Goal: Task Accomplishment & Management: Manage account settings

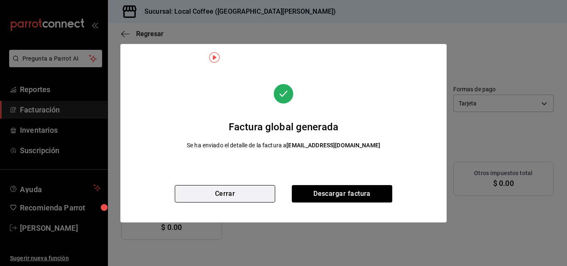
click at [231, 197] on button "Cerrar" at bounding box center [225, 193] width 100 height 17
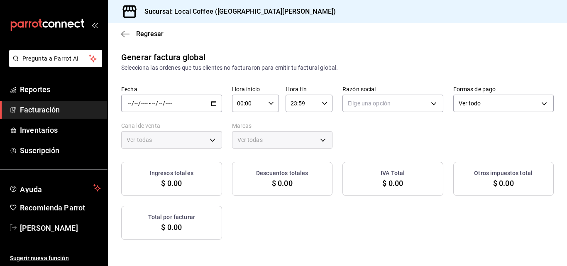
type input "PARROT,UBER_EATS,RAPPI,DIDI_FOOD,ONLINE"
click at [222, 100] on div "/ / - / /" at bounding box center [171, 103] width 101 height 17
click at [222, 104] on div "/ / - / /" at bounding box center [171, 103] width 101 height 17
click at [137, 127] on span "Rango de fechas" at bounding box center [160, 128] width 64 height 9
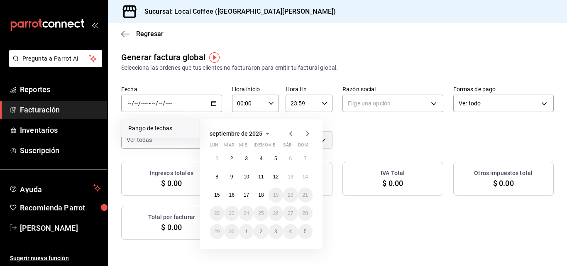
click at [286, 131] on div "septiembre de 2025" at bounding box center [261, 134] width 103 height 10
click at [288, 134] on icon "button" at bounding box center [291, 134] width 10 height 10
click at [219, 196] on abbr "11" at bounding box center [216, 195] width 5 height 6
click at [303, 196] on abbr "17" at bounding box center [305, 195] width 5 height 6
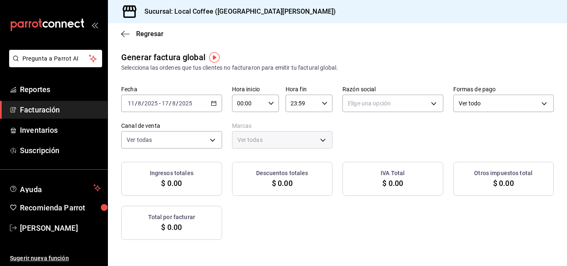
click at [216, 105] on \(Stroke\) "button" at bounding box center [213, 103] width 5 height 5
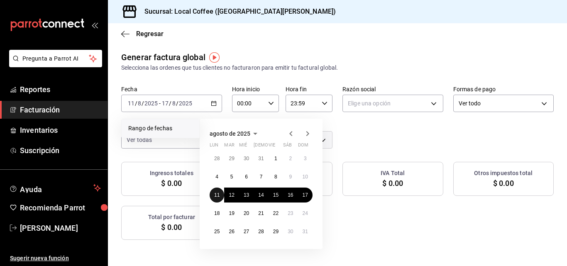
click at [215, 200] on button "11" at bounding box center [217, 195] width 15 height 15
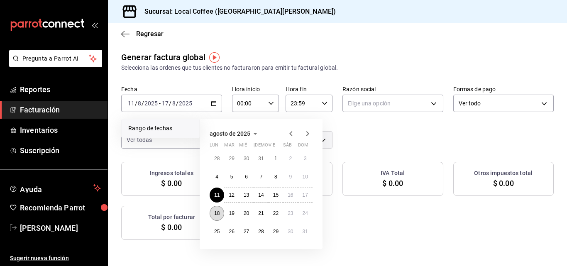
click at [216, 212] on abbr "18" at bounding box center [216, 213] width 5 height 6
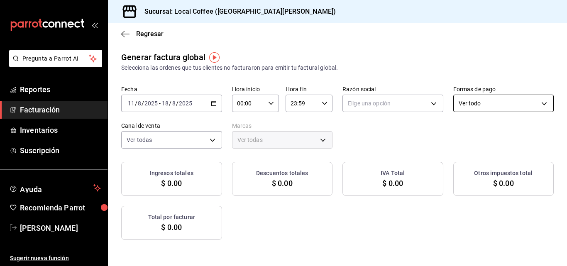
click at [208, 148] on body "Pregunta a Parrot AI Reportes Facturación Inventarios Suscripción Ayuda Recomie…" at bounding box center [283, 133] width 567 height 266
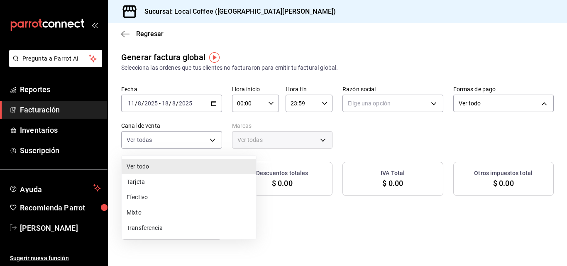
click at [139, 183] on li "Tarjeta" at bounding box center [189, 181] width 134 height 15
type input "CARD"
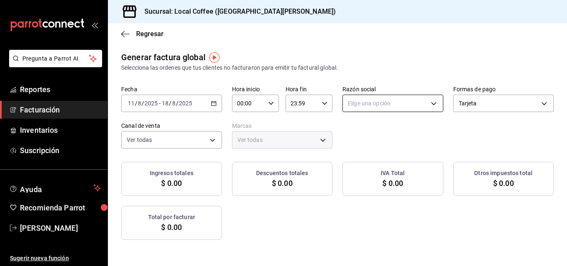
click at [437, 99] on body "Pregunta a Parrot AI Reportes Facturación Inventarios Suscripción Ayuda Recomie…" at bounding box center [283, 133] width 567 height 266
click at [435, 144] on li "LOCAL 603" at bounding box center [480, 145] width 134 height 15
type input "8d16dfdb-891e-4624-b004-3b62b36747af"
type input "5b06c6f2-e905-4bb1-8540-24436df04c98"
checkbox input "true"
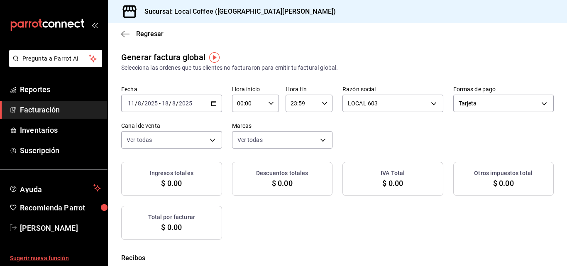
checkbox input "true"
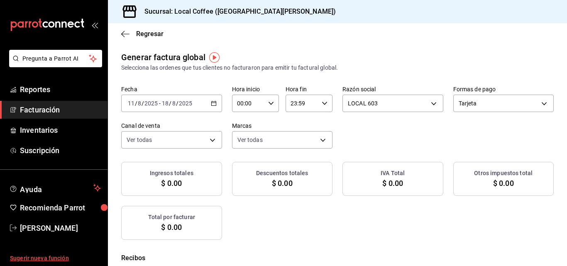
checkbox input "true"
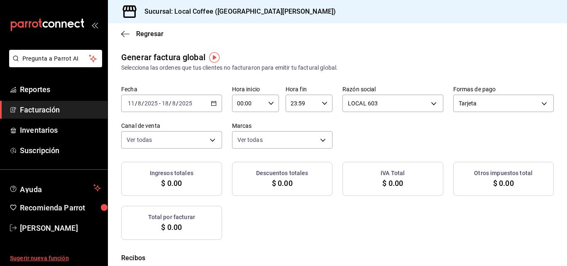
checkbox input "true"
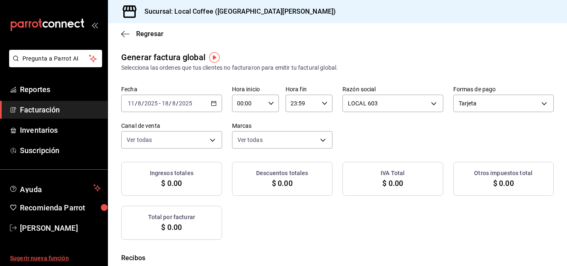
checkbox input "true"
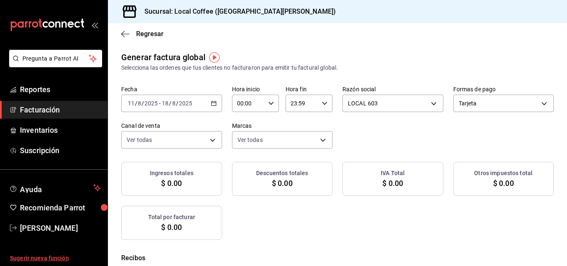
checkbox input "true"
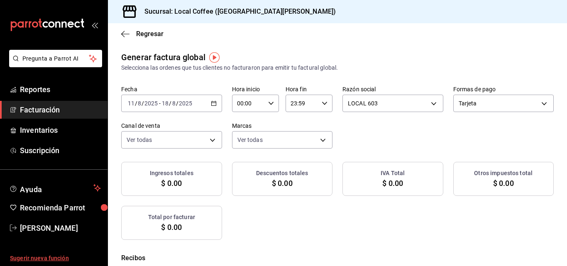
checkbox input "true"
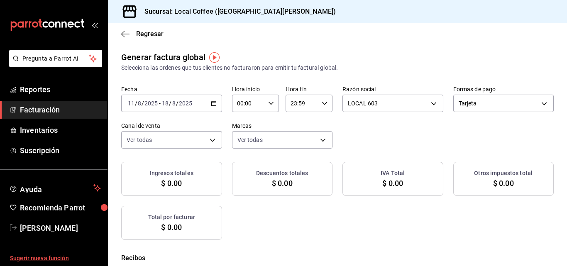
checkbox input "true"
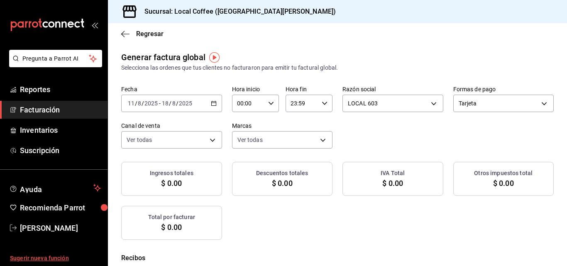
checkbox input "true"
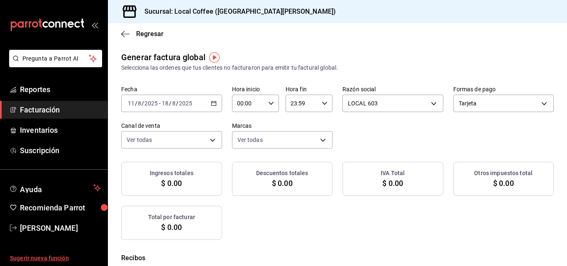
checkbox input "true"
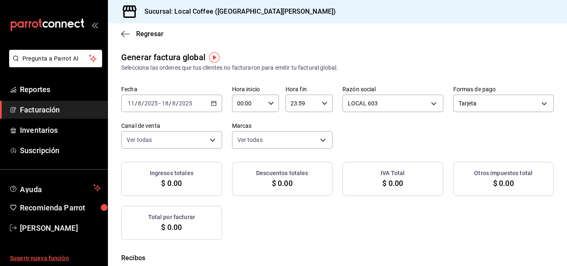
checkbox input "true"
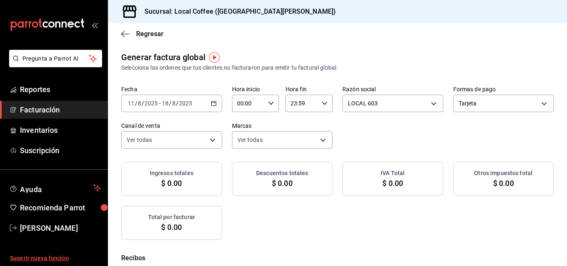
checkbox input "true"
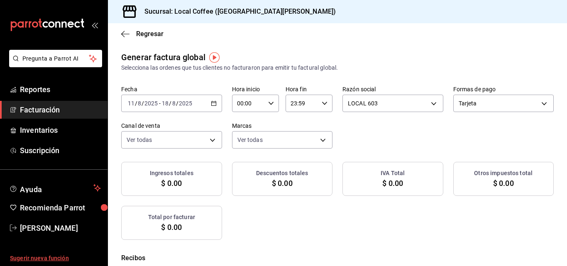
checkbox input "true"
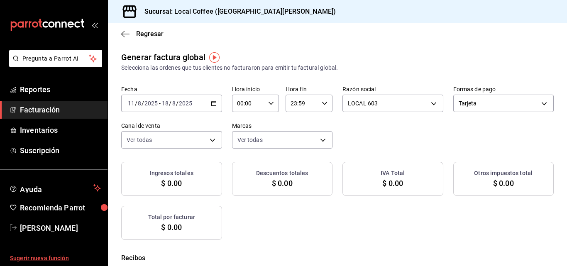
checkbox input "true"
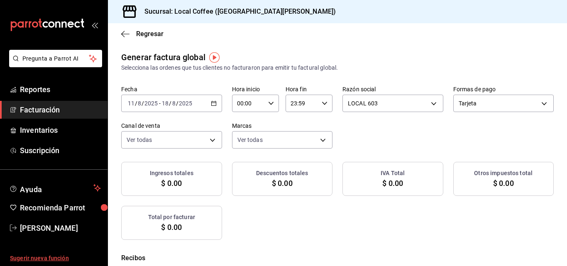
checkbox input "true"
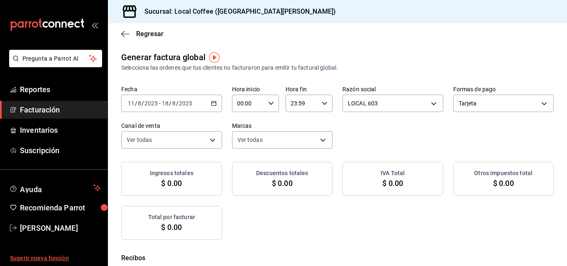
checkbox input "true"
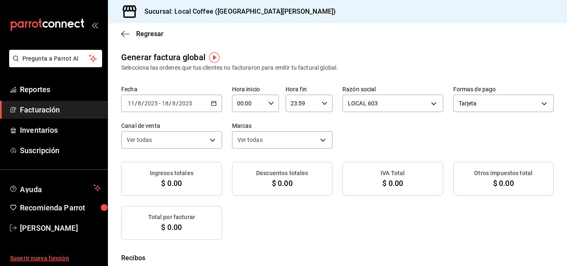
checkbox input "true"
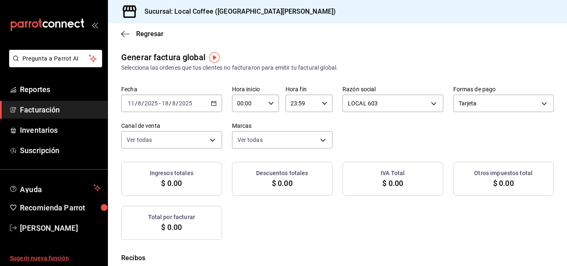
checkbox input "true"
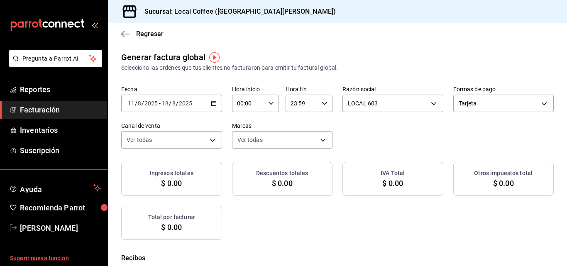
checkbox input "true"
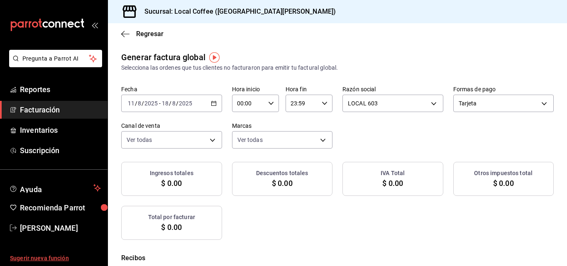
checkbox input "true"
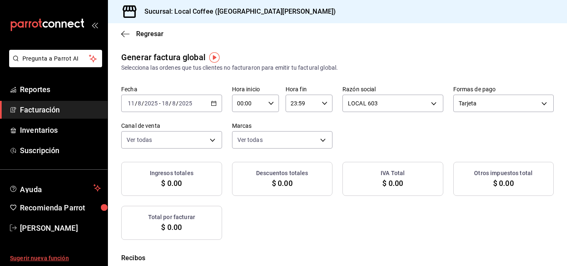
checkbox input "true"
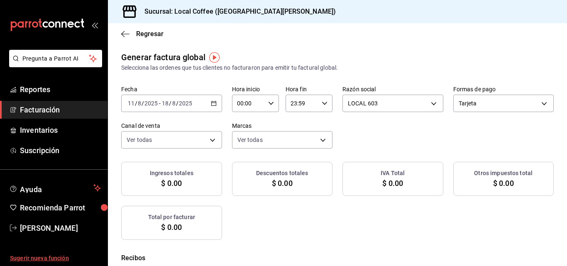
checkbox input "true"
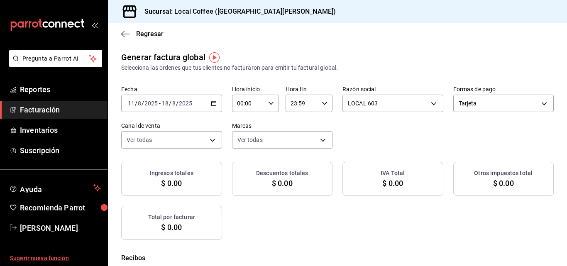
checkbox input "true"
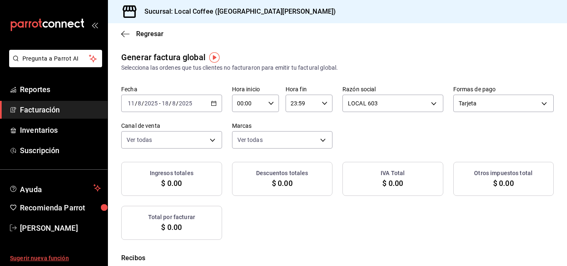
checkbox input "true"
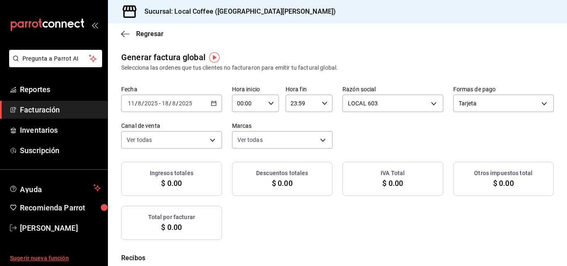
checkbox input "true"
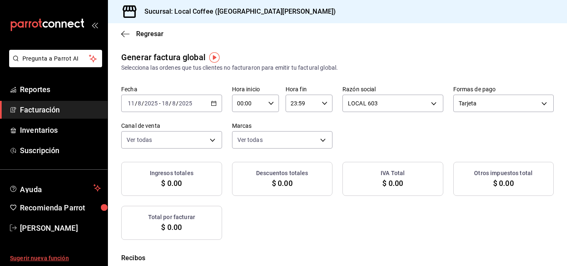
checkbox input "true"
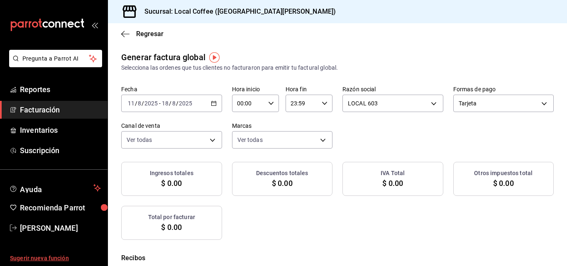
checkbox input "true"
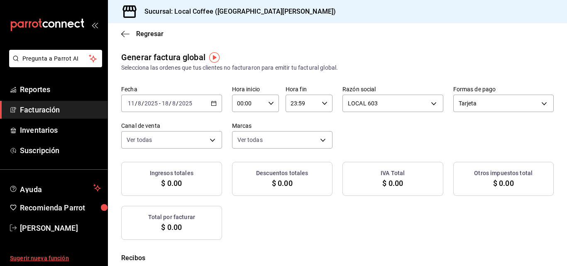
checkbox input "true"
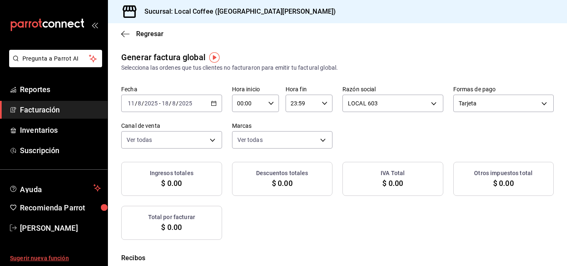
checkbox input "true"
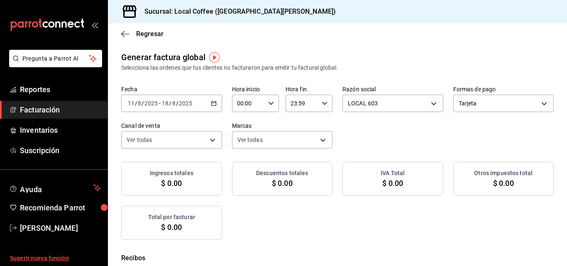
checkbox input "true"
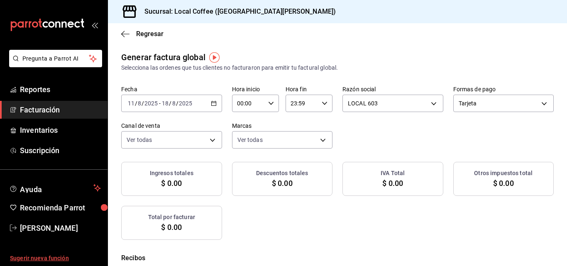
checkbox input "true"
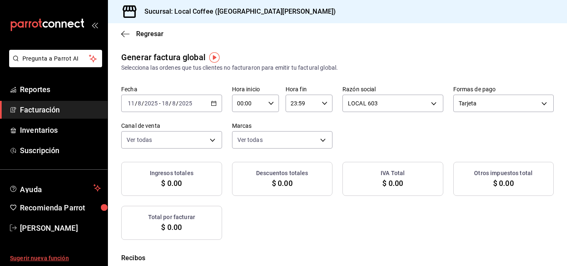
checkbox input "true"
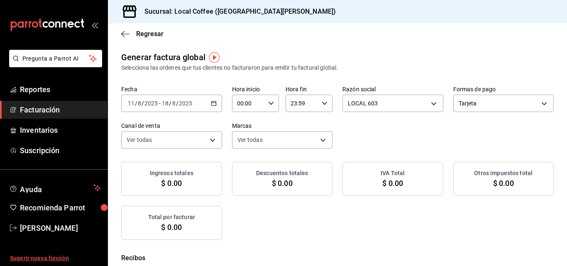
checkbox input "true"
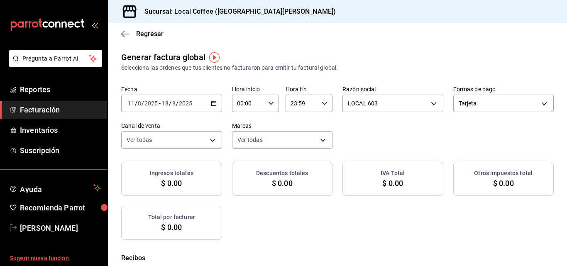
checkbox input "true"
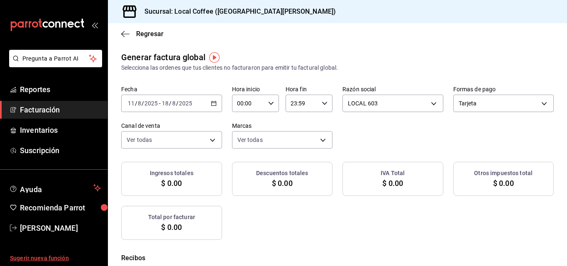
checkbox input "true"
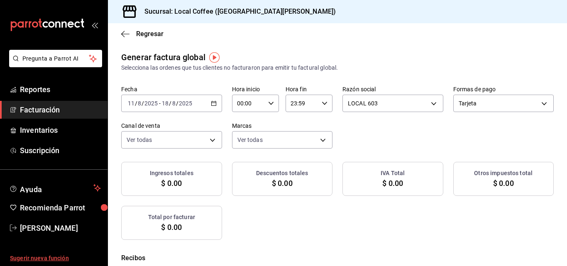
checkbox input "true"
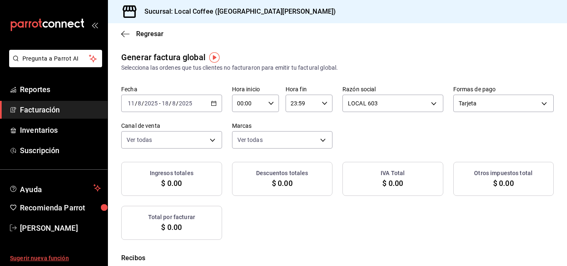
checkbox input "true"
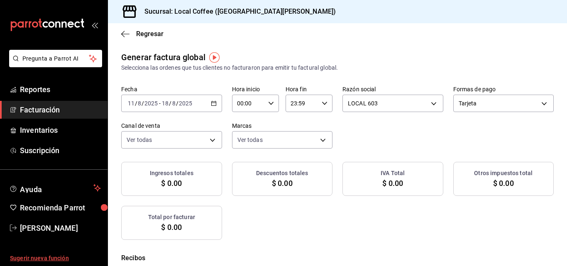
checkbox input "true"
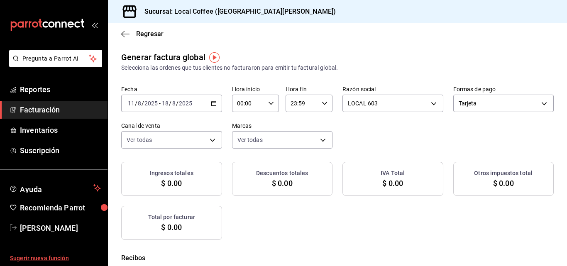
checkbox input "true"
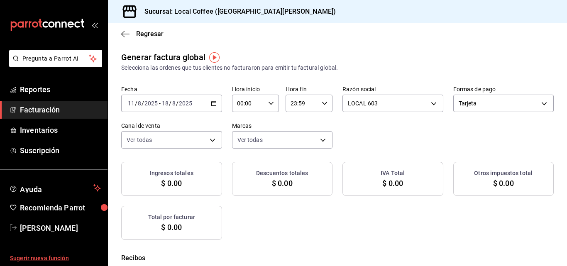
checkbox input "true"
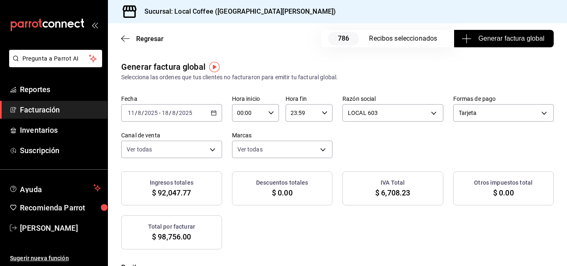
click at [216, 115] on \(Stroke\) "button" at bounding box center [213, 113] width 5 height 5
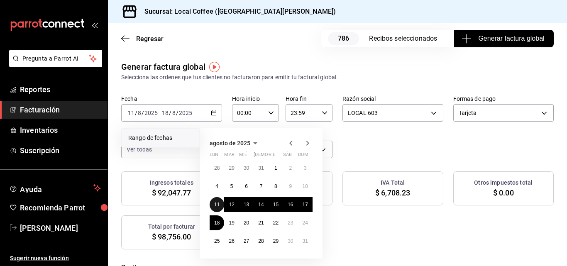
click at [214, 204] on button "11" at bounding box center [217, 204] width 15 height 15
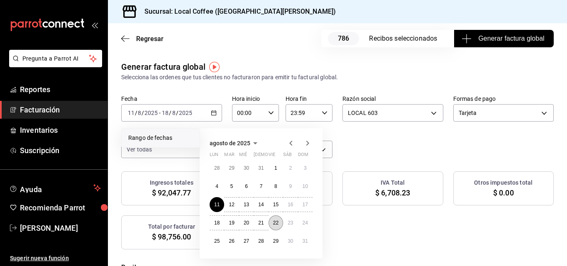
click at [270, 222] on button "22" at bounding box center [276, 222] width 15 height 15
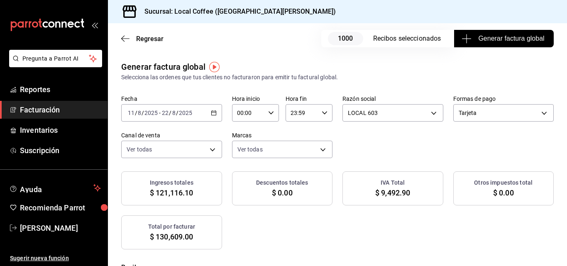
click at [216, 115] on \(Stroke\) "button" at bounding box center [213, 113] width 5 height 5
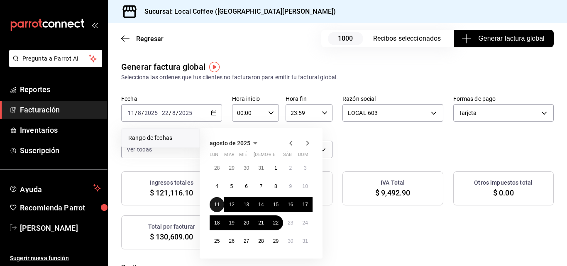
click at [219, 208] on button "11" at bounding box center [217, 204] width 15 height 15
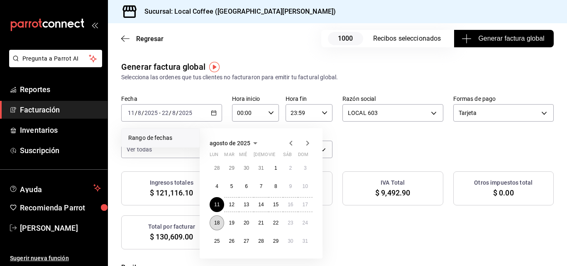
click at [217, 219] on button "18" at bounding box center [217, 222] width 15 height 15
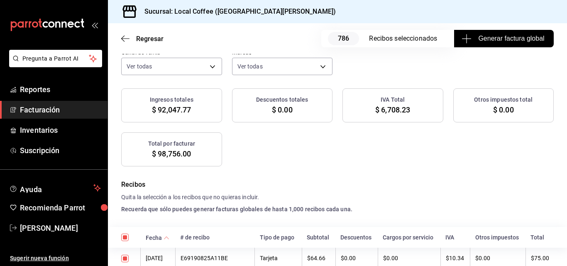
scroll to position [42, 0]
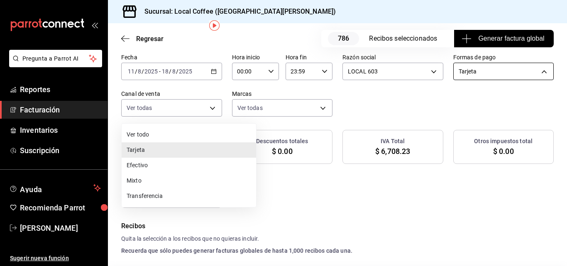
click at [197, 112] on body "Pregunta a Parrot AI Reportes Facturación Inventarios Suscripción Ayuda Recomie…" at bounding box center [283, 133] width 567 height 266
click at [143, 186] on li "Mixto" at bounding box center [189, 180] width 134 height 15
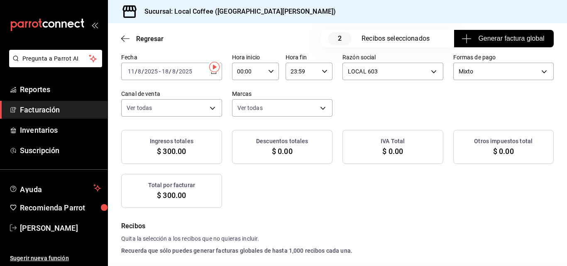
scroll to position [0, 0]
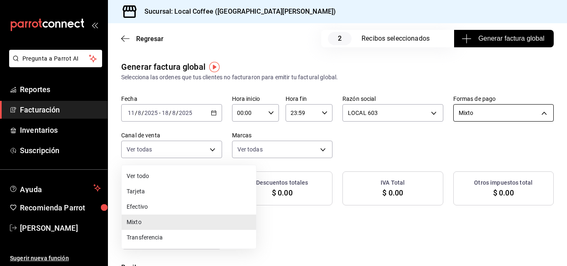
click at [207, 146] on body "Pregunta a Parrot AI Reportes Facturación Inventarios Suscripción Ayuda Recomie…" at bounding box center [283, 133] width 567 height 266
click at [139, 239] on li "Transferencia" at bounding box center [189, 237] width 134 height 15
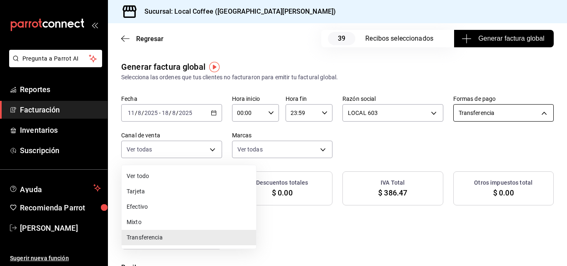
click at [182, 151] on body "Pregunta a Parrot AI Reportes Facturación Inventarios Suscripción Ayuda Recomie…" at bounding box center [283, 133] width 567 height 266
click at [147, 191] on li "Tarjeta" at bounding box center [189, 191] width 134 height 15
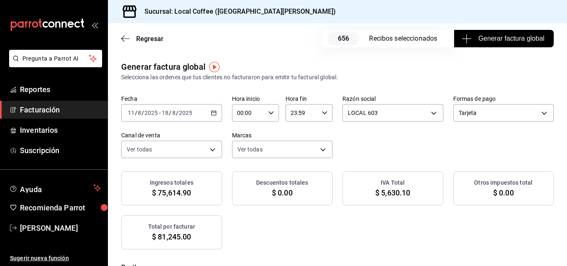
click at [222, 113] on div "[DATE] [DATE] - [DATE] [DATE]" at bounding box center [171, 112] width 101 height 17
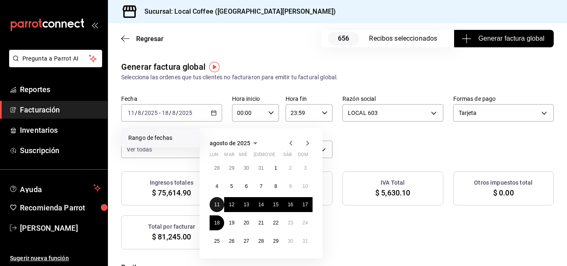
click at [221, 208] on button "11" at bounding box center [217, 204] width 15 height 15
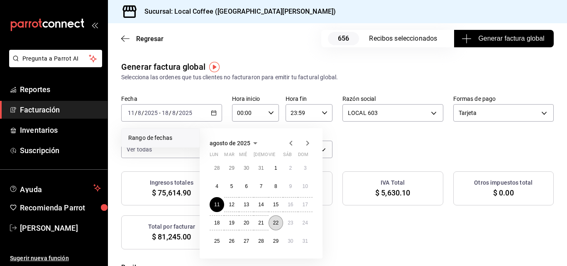
click at [280, 225] on button "22" at bounding box center [276, 222] width 15 height 15
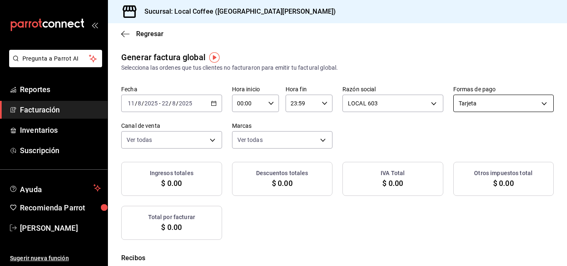
click at [241, 99] on body "Pregunta a Parrot AI Reportes Facturación Inventarios Suscripción Ayuda Recomie…" at bounding box center [283, 133] width 567 height 266
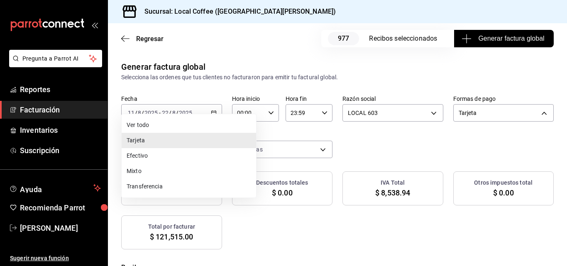
scroll to position [51, 0]
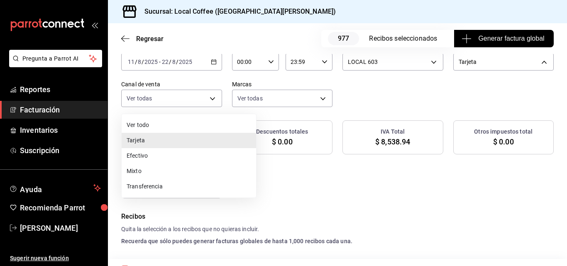
click at [138, 187] on li "Transferencia" at bounding box center [189, 186] width 134 height 15
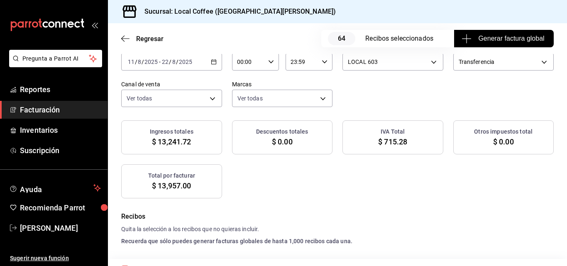
scroll to position [0, 0]
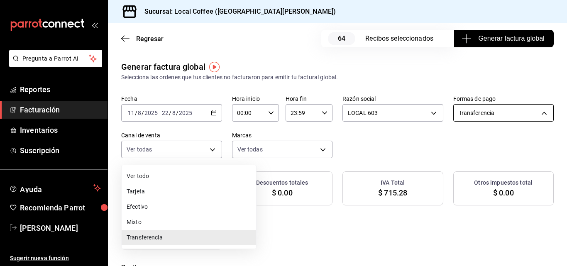
click at [233, 156] on body "Pregunta a Parrot AI Reportes Facturación Inventarios Suscripción Ayuda Recomie…" at bounding box center [283, 133] width 567 height 266
click at [139, 196] on li "Tarjeta" at bounding box center [189, 191] width 134 height 15
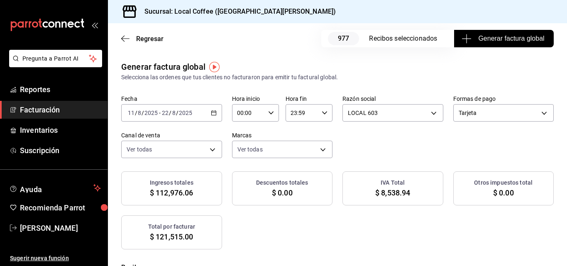
click at [477, 43] on span "Generar factura global" at bounding box center [503, 39] width 81 height 10
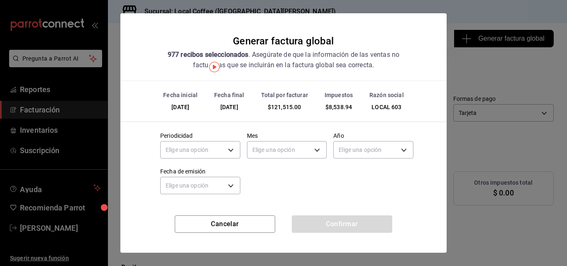
click at [213, 140] on div "Elige una opción" at bounding box center [200, 149] width 80 height 22
click at [211, 149] on body "Pregunta a Parrot AI Reportes Facturación Inventarios Suscripción Ayuda Recomie…" at bounding box center [283, 133] width 567 height 266
click at [185, 200] on li "Quincenal" at bounding box center [200, 203] width 79 height 14
click at [308, 140] on div "Elige una opción" at bounding box center [287, 149] width 80 height 22
click at [305, 145] on body "Pregunta a Parrot AI Reportes Facturación Inventarios Suscripción Ayuda Recomie…" at bounding box center [283, 133] width 567 height 266
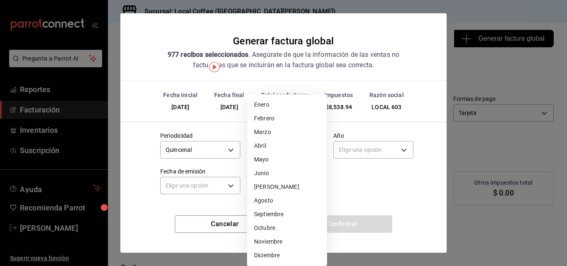
click at [263, 196] on li "Agosto" at bounding box center [286, 201] width 79 height 14
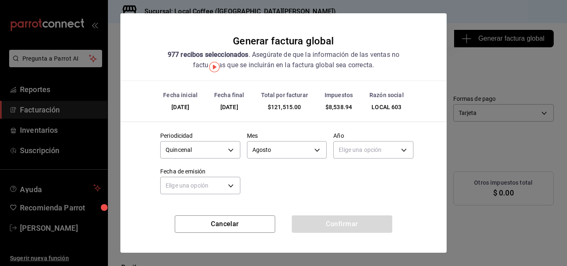
click at [390, 140] on div "Elige una opción" at bounding box center [373, 149] width 80 height 22
click at [387, 146] on body "Pregunta a Parrot AI Reportes Facturación Inventarios Suscripción Ayuda Recomie…" at bounding box center [283, 133] width 567 height 266
click at [347, 178] on li "2025" at bounding box center [373, 176] width 79 height 14
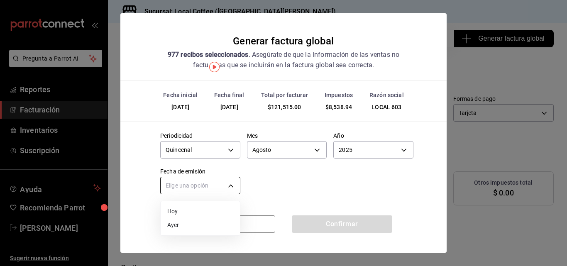
click at [183, 189] on body "Pregunta a Parrot AI Reportes Facturación Inventarios Suscripción Ayuda Recomie…" at bounding box center [283, 133] width 567 height 266
click at [177, 211] on li "Hoy" at bounding box center [200, 212] width 79 height 14
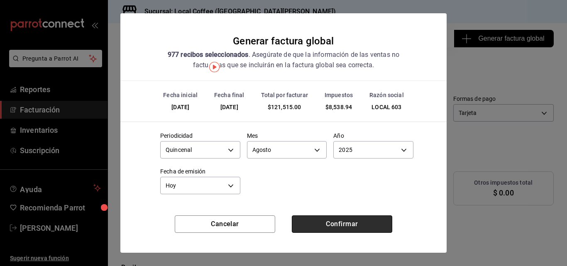
click at [349, 230] on button "Confirmar" at bounding box center [342, 223] width 100 height 17
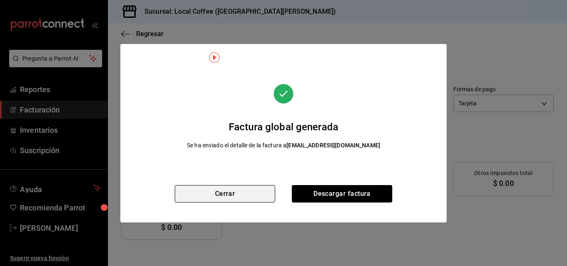
click at [244, 192] on button "Cerrar" at bounding box center [225, 193] width 100 height 17
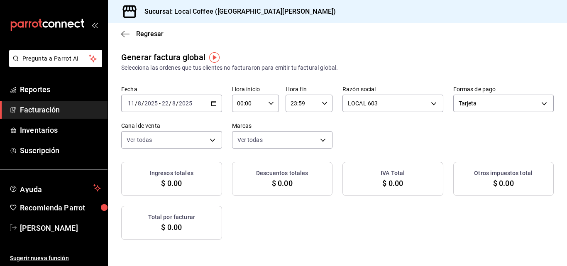
click at [222, 105] on div "[DATE] [DATE] - [DATE] [DATE]" at bounding box center [171, 103] width 101 height 17
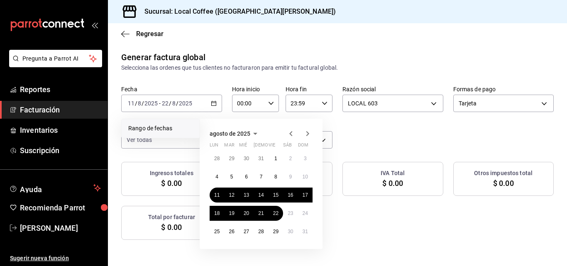
scroll to position [83, 0]
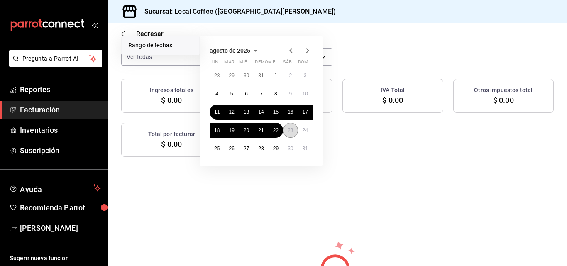
click at [290, 132] on abbr "23" at bounding box center [290, 130] width 5 height 6
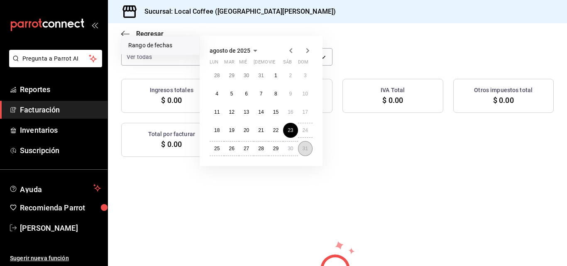
click at [304, 149] on abbr "31" at bounding box center [305, 149] width 5 height 6
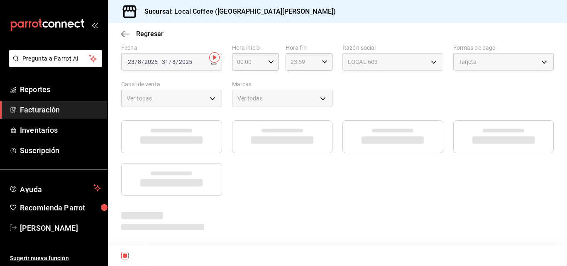
scroll to position [0, 0]
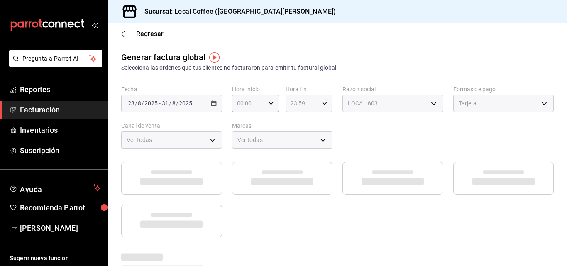
click at [453, 112] on div "Tarjeta" at bounding box center [503, 103] width 101 height 17
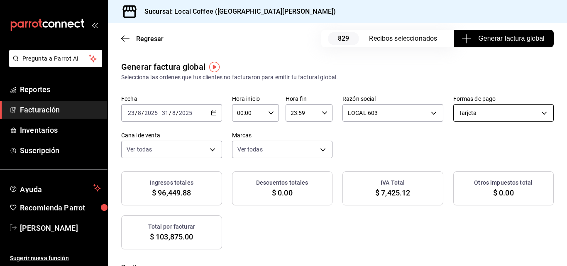
click at [234, 154] on body "Pregunta a Parrot AI Reportes Facturación Inventarios Suscripción Ayuda Recomie…" at bounding box center [283, 133] width 567 height 266
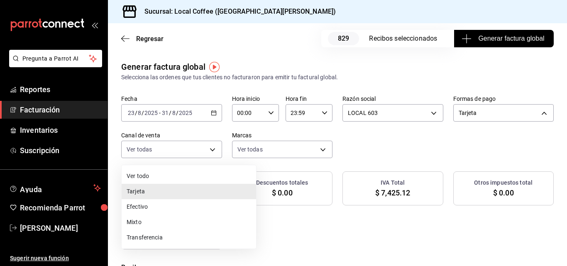
click at [156, 180] on li "Ver todo" at bounding box center [189, 175] width 134 height 15
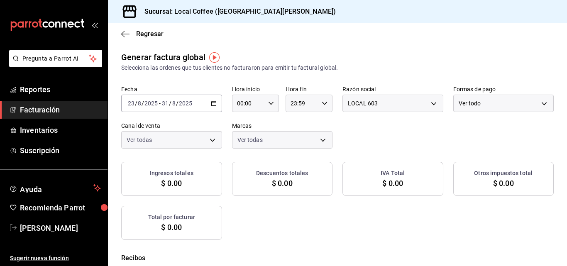
click at [212, 139] on body "Pregunta a Parrot AI Reportes Facturación Inventarios Suscripción Ayuda Recomie…" at bounding box center [283, 133] width 567 height 266
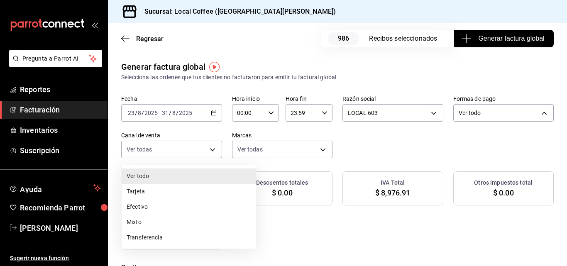
click at [149, 238] on li "Transferencia" at bounding box center [189, 237] width 134 height 15
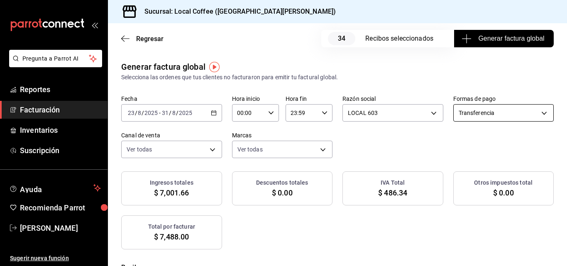
click at [203, 142] on body "Pregunta a Parrot AI Reportes Facturación Inventarios Suscripción Ayuda Recomie…" at bounding box center [283, 133] width 567 height 266
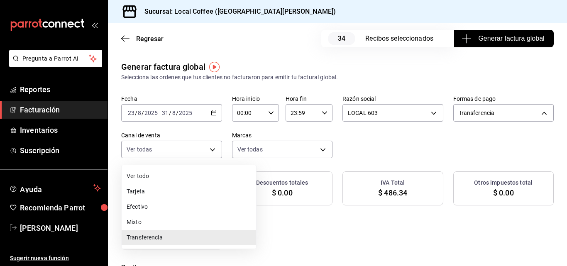
click at [139, 188] on li "Tarjeta" at bounding box center [189, 191] width 134 height 15
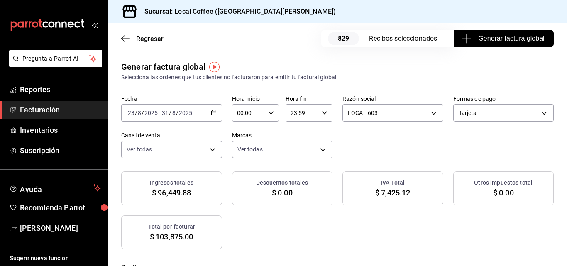
click at [482, 48] on div "Regresar 829 Recibos seleccionados Generar factura global" at bounding box center [337, 38] width 459 height 31
click at [483, 40] on span "Generar factura global" at bounding box center [503, 39] width 81 height 10
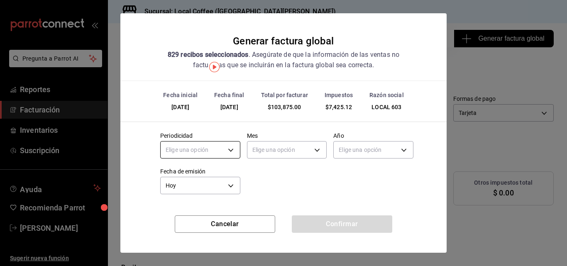
click at [210, 146] on body "Pregunta a Parrot AI Reportes Facturación Inventarios Suscripción Ayuda Recomie…" at bounding box center [283, 133] width 567 height 266
click at [182, 200] on li "Quincenal" at bounding box center [200, 203] width 79 height 14
click at [272, 143] on body "Pregunta a Parrot AI Reportes Facturación Inventarios Suscripción Ayuda Recomie…" at bounding box center [283, 133] width 567 height 266
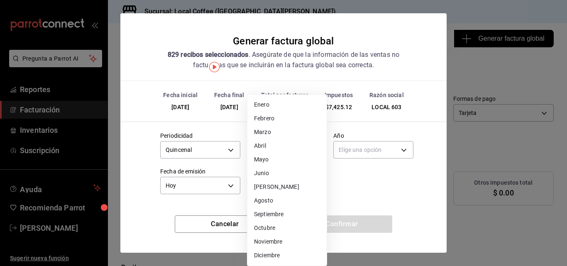
click at [271, 151] on li "Abril" at bounding box center [286, 146] width 79 height 14
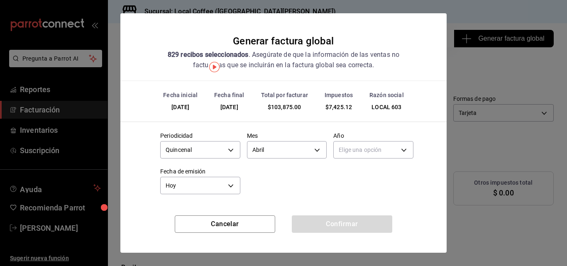
click at [271, 151] on body "Pregunta a Parrot AI Reportes Facturación Inventarios Suscripción Ayuda Recomie…" at bounding box center [283, 133] width 567 height 266
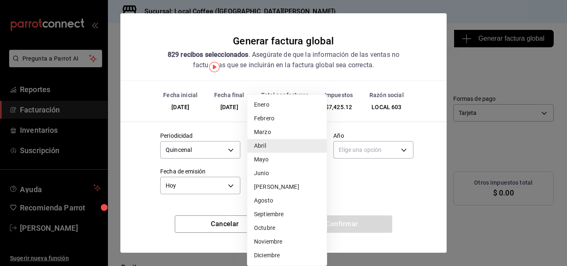
click at [266, 199] on li "Agosto" at bounding box center [286, 201] width 79 height 14
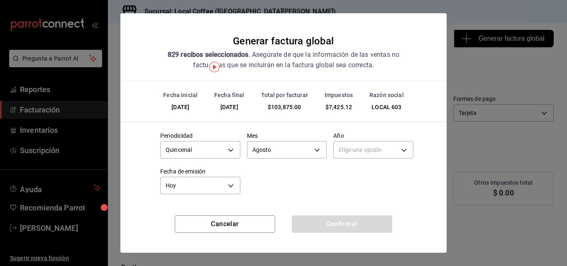
click at [354, 154] on body "Pregunta a Parrot AI Reportes Facturación Inventarios Suscripción Ayuda Recomie…" at bounding box center [283, 133] width 567 height 266
click at [347, 170] on li "2025" at bounding box center [373, 176] width 79 height 14
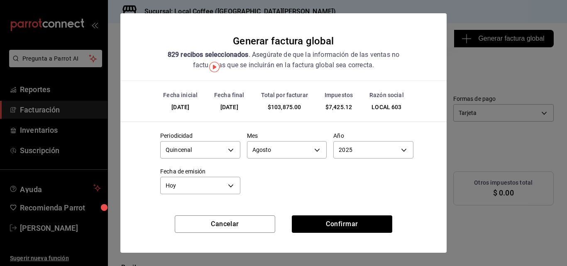
click at [352, 239] on div "Cancelar Confirmar" at bounding box center [283, 233] width 326 height 37
drag, startPoint x: 354, startPoint y: 230, endPoint x: 366, endPoint y: 210, distance: 23.3
click at [355, 229] on button "Confirmar" at bounding box center [342, 223] width 100 height 17
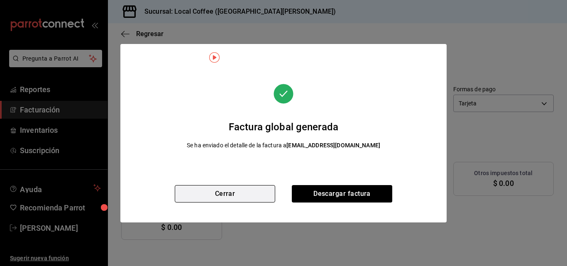
click at [222, 194] on button "Cerrar" at bounding box center [225, 193] width 100 height 17
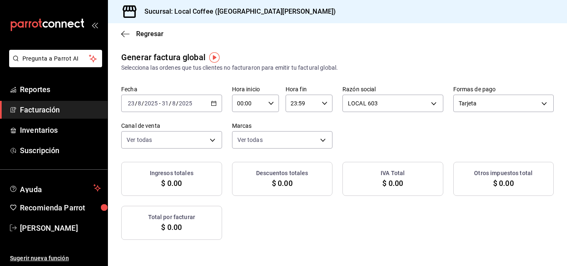
click at [233, 117] on div "Fecha [DATE] [DATE] - [DATE] [DATE] Hora inicio 00:00 Hora inicio Hora fin 23:5…" at bounding box center [337, 116] width 432 height 63
click at [216, 103] on \(Stroke\) "button" at bounding box center [213, 103] width 5 height 5
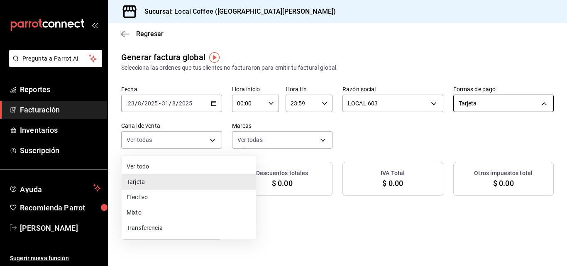
click at [159, 139] on body "Pregunta a Parrot AI Reportes Facturación Inventarios Suscripción Ayuda Recomie…" at bounding box center [283, 133] width 567 height 266
click at [141, 196] on li "Efectivo" at bounding box center [189, 197] width 134 height 15
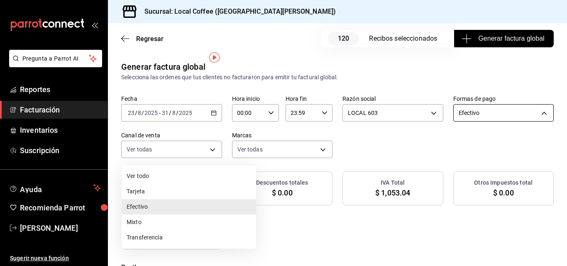
click at [155, 141] on body "Pregunta a Parrot AI Reportes Facturación Inventarios Suscripción Ayuda Recomie…" at bounding box center [283, 133] width 567 height 266
click at [139, 220] on li "Mixto" at bounding box center [189, 222] width 134 height 15
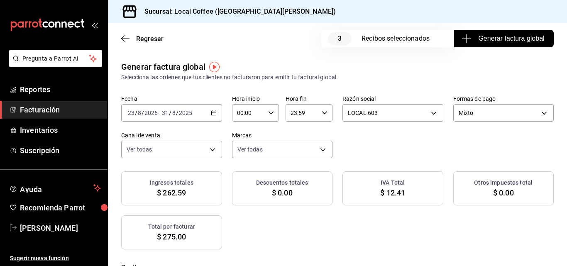
click at [212, 114] on div "[DATE] [DATE] - [DATE] [DATE]" at bounding box center [171, 112] width 101 height 17
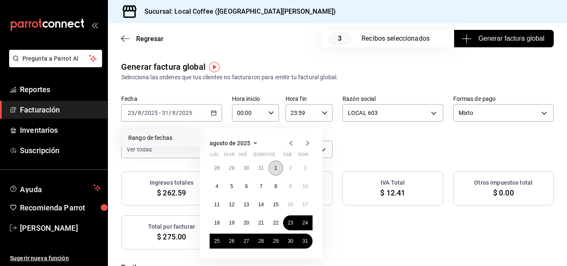
click at [279, 170] on button "1" at bounding box center [276, 168] width 15 height 15
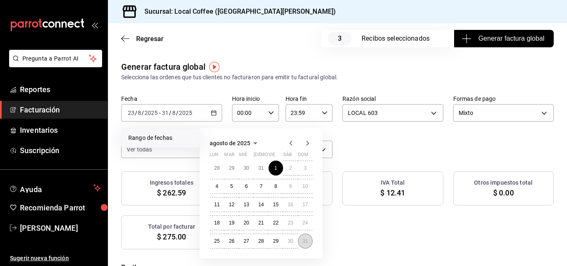
click at [305, 244] on button "31" at bounding box center [305, 241] width 15 height 15
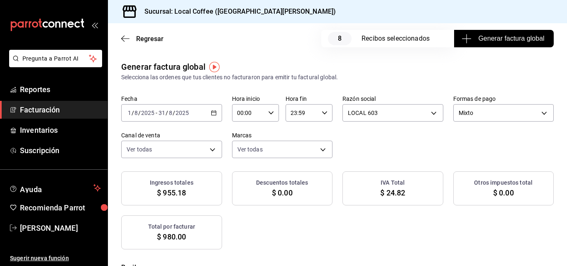
scroll to position [42, 0]
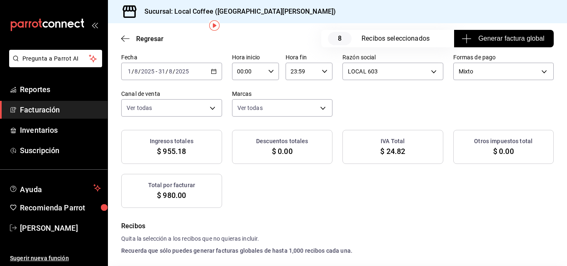
click at [469, 39] on span "Generar factura global" at bounding box center [503, 39] width 81 height 10
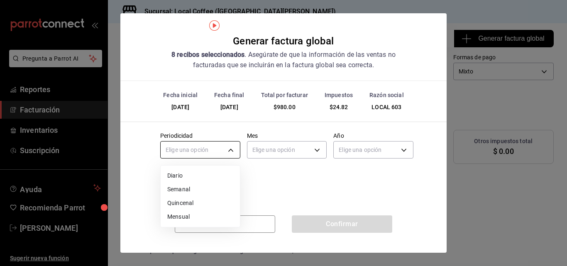
click at [218, 152] on body "Pregunta a Parrot AI Reportes Facturación Inventarios Suscripción Ayuda Recomie…" at bounding box center [283, 133] width 567 height 266
click at [189, 219] on li "Mensual" at bounding box center [200, 217] width 79 height 14
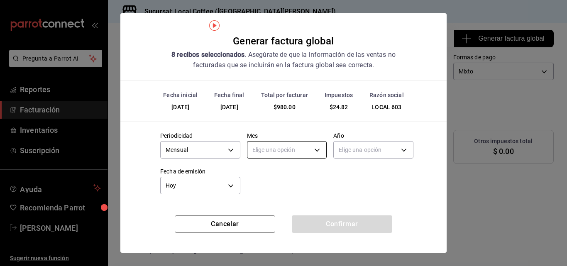
click at [309, 150] on body "Pregunta a Parrot AI Reportes Facturación Inventarios Suscripción Ayuda Recomie…" at bounding box center [283, 133] width 567 height 266
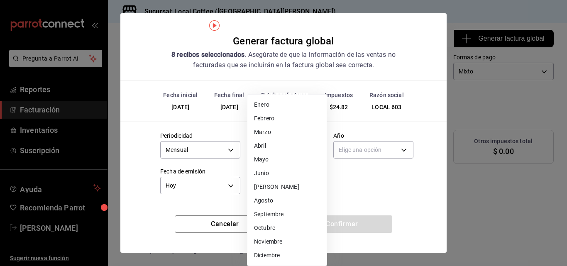
click at [270, 204] on li "Agosto" at bounding box center [286, 201] width 79 height 14
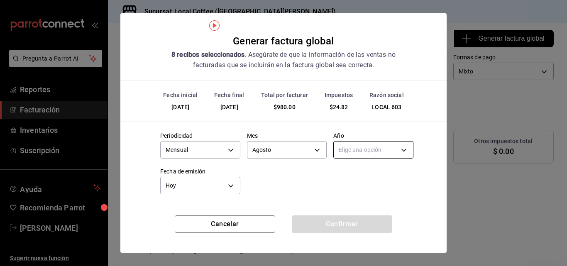
click at [376, 150] on body "Pregunta a Parrot AI Reportes Facturación Inventarios Suscripción Ayuda Recomie…" at bounding box center [283, 133] width 567 height 266
click at [351, 172] on li "2025" at bounding box center [373, 176] width 79 height 14
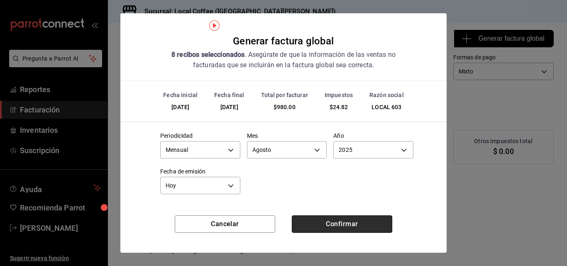
click at [330, 221] on button "Confirmar" at bounding box center [342, 223] width 100 height 17
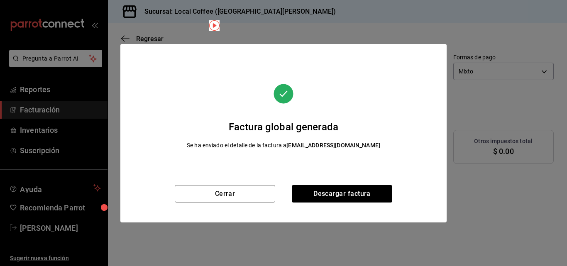
scroll to position [32, 0]
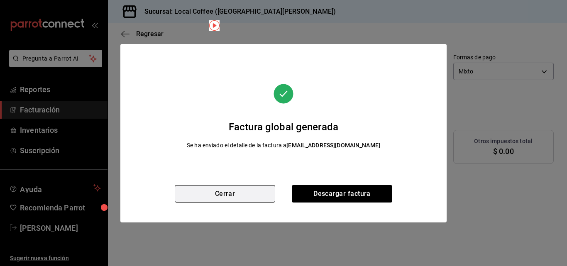
click at [234, 192] on button "Cerrar" at bounding box center [225, 193] width 100 height 17
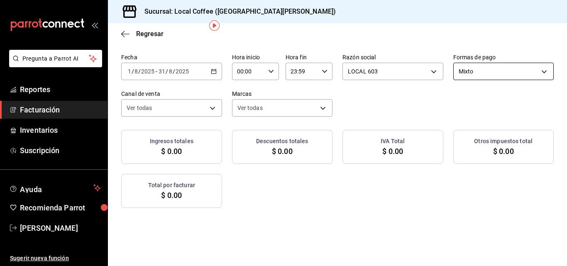
click at [222, 109] on body "Pregunta a Parrot AI Reportes Facturación Inventarios Suscripción Ayuda Recomie…" at bounding box center [283, 133] width 567 height 266
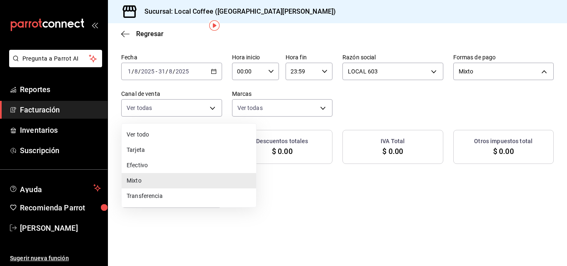
click at [156, 130] on li "Ver todo" at bounding box center [189, 134] width 134 height 15
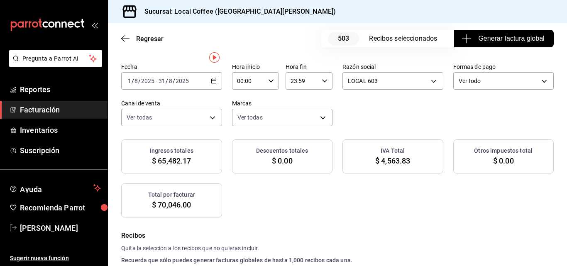
scroll to position [0, 0]
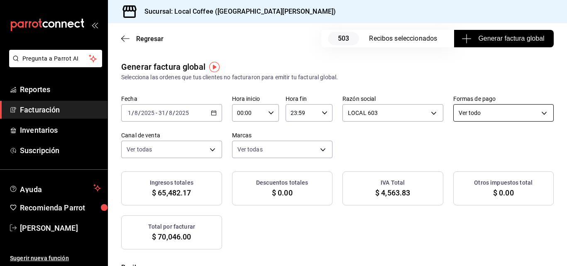
click at [234, 153] on body "Pregunta a Parrot AI Reportes Facturación Inventarios Suscripción Ayuda Recomie…" at bounding box center [283, 133] width 567 height 266
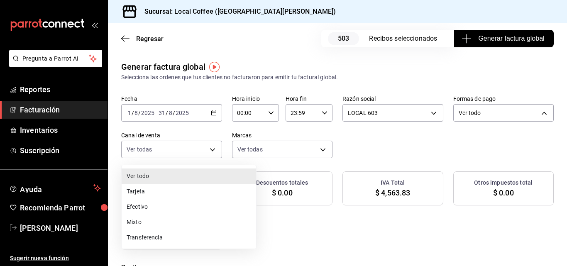
click at [224, 110] on div at bounding box center [283, 133] width 567 height 266
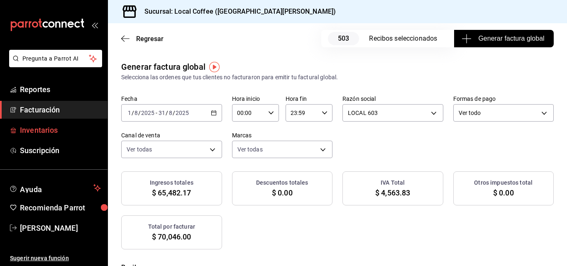
click at [39, 128] on span "Inventarios" at bounding box center [60, 130] width 81 height 11
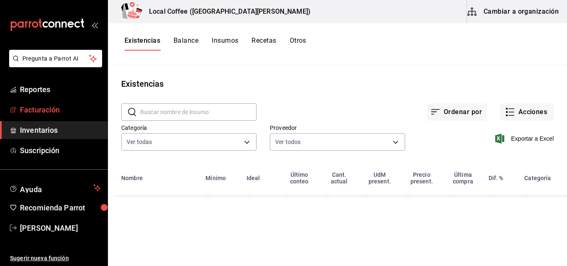
click at [45, 109] on span "Facturación" at bounding box center [60, 109] width 81 height 11
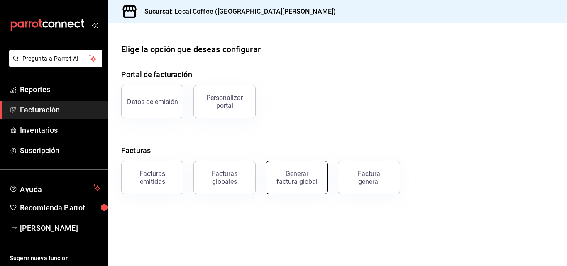
click at [306, 172] on div "Generar factura global" at bounding box center [297, 178] width 42 height 16
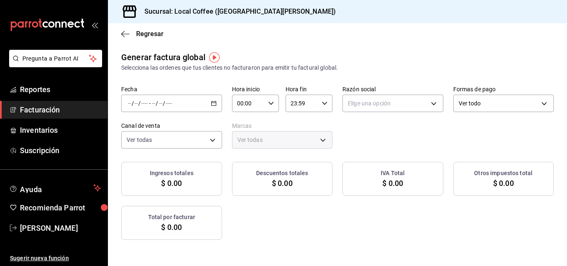
click at [222, 102] on div "/ / - / /" at bounding box center [171, 103] width 101 height 17
click at [151, 124] on span "Rango de fechas" at bounding box center [160, 128] width 64 height 9
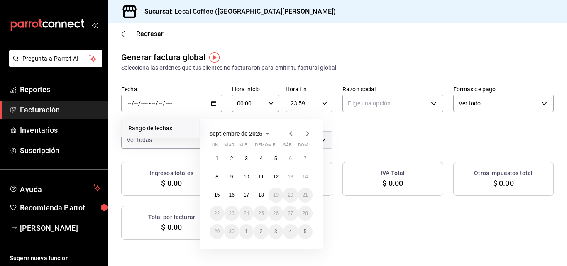
click at [289, 135] on icon "button" at bounding box center [291, 134] width 10 height 10
click at [181, 149] on div "Generar factura global Selecciona las ordenes que tus clientes no facturaron pa…" at bounding box center [337, 145] width 459 height 189
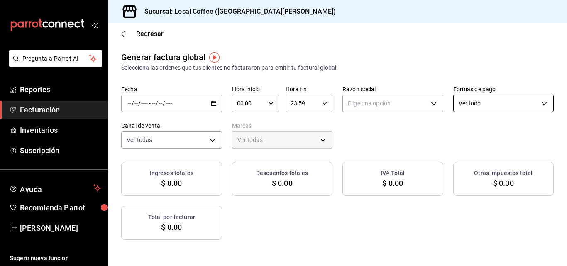
click at [177, 142] on body "Pregunta a Parrot AI Reportes Facturación Inventarios Suscripción Ayuda Recomie…" at bounding box center [283, 133] width 567 height 266
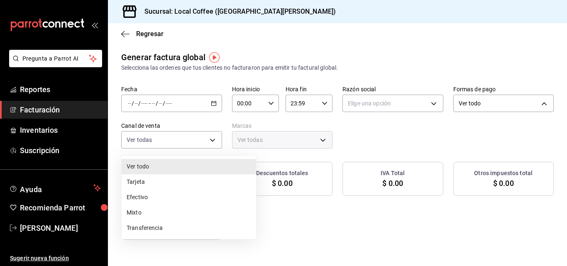
click at [143, 224] on li "Transferencia" at bounding box center [189, 227] width 134 height 15
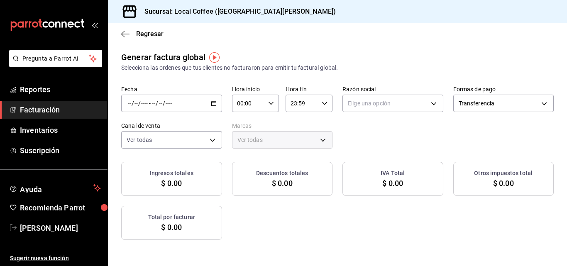
click at [217, 105] on div "/ / - / /" at bounding box center [171, 103] width 101 height 17
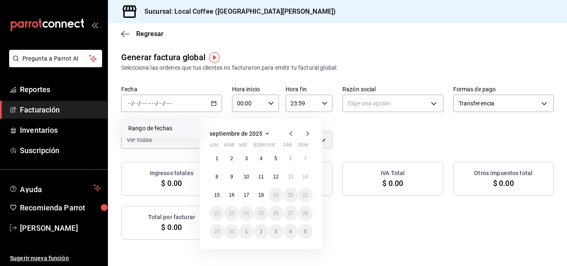
click at [285, 134] on div "septiembre de 2025" at bounding box center [261, 134] width 103 height 10
click at [287, 134] on icon "button" at bounding box center [291, 134] width 10 height 10
click at [270, 155] on button "1" at bounding box center [276, 158] width 15 height 15
click at [301, 234] on button "31" at bounding box center [305, 231] width 15 height 15
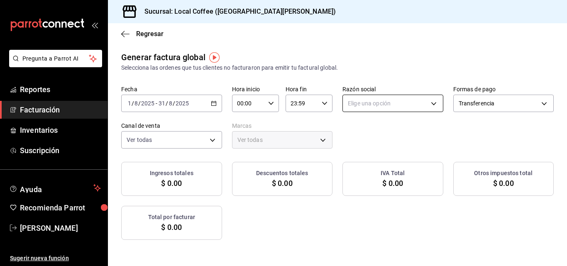
click at [420, 104] on body "Pregunta a Parrot AI Reportes Facturación Inventarios Suscripción Ayuda Recomie…" at bounding box center [283, 133] width 567 height 266
click at [430, 145] on li "LOCAL 603" at bounding box center [480, 145] width 134 height 15
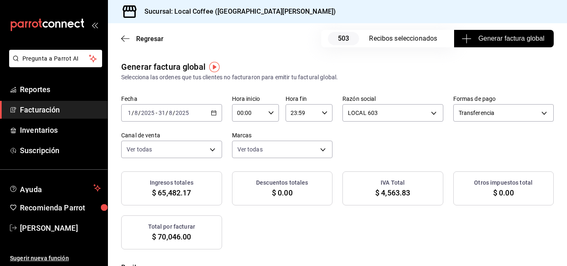
click at [476, 34] on span "Generar factura global" at bounding box center [503, 39] width 81 height 10
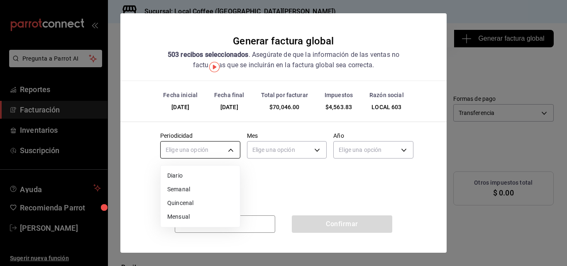
click at [189, 154] on body "Pregunta a Parrot AI Reportes Facturación Inventarios Suscripción Ayuda Recomie…" at bounding box center [283, 133] width 567 height 266
click at [177, 217] on li "Mensual" at bounding box center [200, 217] width 79 height 14
type input "MONTHLY"
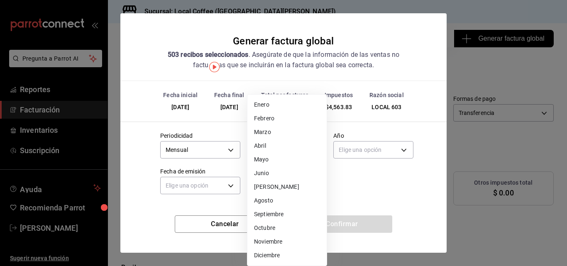
click at [281, 150] on body "Pregunta a Parrot AI Reportes Facturación Inventarios Suscripción Ayuda Recomie…" at bounding box center [283, 133] width 567 height 266
click at [270, 206] on li "Agosto" at bounding box center [286, 201] width 79 height 14
type input "8"
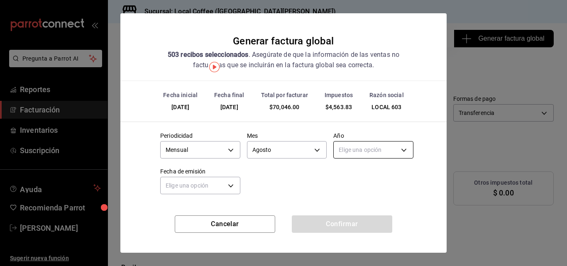
click at [355, 150] on body "Pregunta a Parrot AI Reportes Facturación Inventarios Suscripción Ayuda Recomie…" at bounding box center [283, 133] width 567 height 266
click at [342, 174] on li "2025" at bounding box center [373, 176] width 79 height 14
type input "2025"
click at [183, 181] on body "Pregunta a Parrot AI Reportes Facturación Inventarios Suscripción Ayuda Recomie…" at bounding box center [283, 133] width 567 height 266
click at [176, 210] on li "Hoy" at bounding box center [200, 212] width 79 height 14
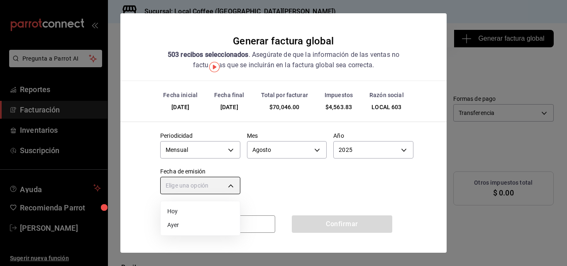
type input "[DATE]"
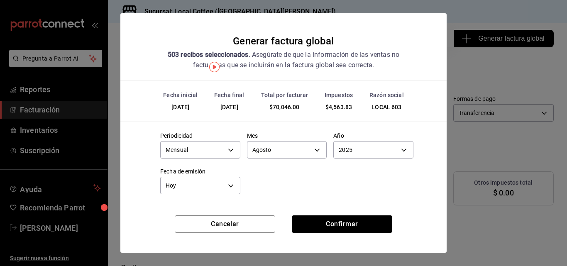
drag, startPoint x: 339, startPoint y: 216, endPoint x: 263, endPoint y: 236, distance: 79.0
click at [340, 216] on button "Confirmar" at bounding box center [342, 223] width 100 height 17
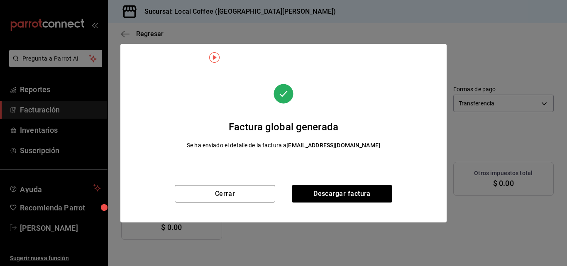
click at [184, 204] on div "Cerrar Descargar factura" at bounding box center [283, 203] width 326 height 37
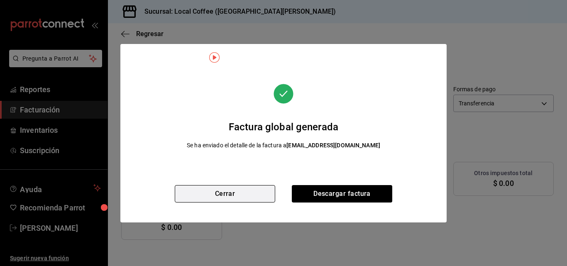
click at [188, 201] on button "Cerrar" at bounding box center [225, 193] width 100 height 17
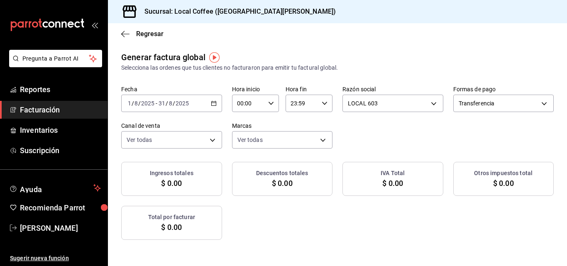
click at [190, 199] on div "Ingresos totales $ 0.00 Descuentos totales $ 0.00 IVA Total $ 0.00 Otros impues…" at bounding box center [337, 201] width 432 height 78
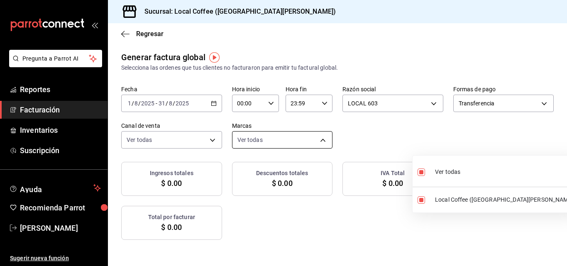
click at [425, 142] on body "Pregunta a Parrot AI Reportes Facturación Inventarios Suscripción Ayuda Recomie…" at bounding box center [283, 133] width 567 height 266
click at [440, 174] on span "Ver todas" at bounding box center [447, 172] width 25 height 9
checkbox input "false"
click at [440, 195] on li "Local Coffee ([GEOGRAPHIC_DATA][PERSON_NAME])" at bounding box center [496, 199] width 166 height 19
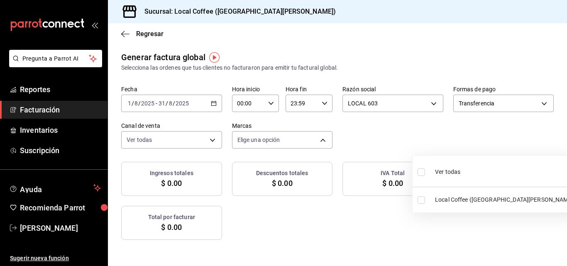
type input "5b06c6f2-e905-4bb1-8540-24436df04c98"
checkbox input "true"
click at [117, 37] on div at bounding box center [283, 133] width 567 height 266
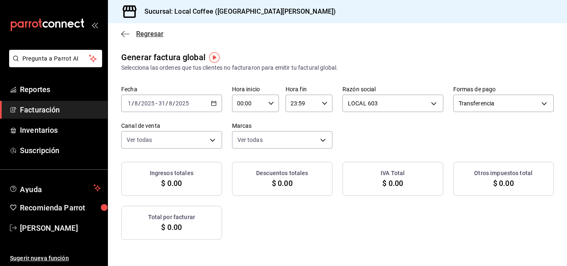
click at [139, 36] on span "Regresar" at bounding box center [149, 34] width 27 height 8
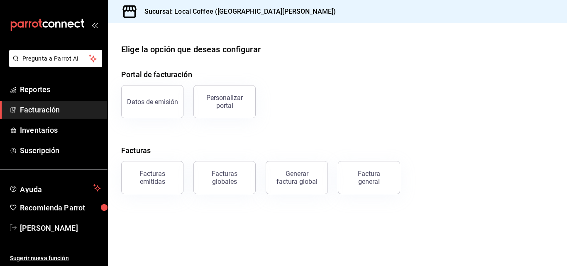
click at [136, 7] on icon at bounding box center [129, 11] width 17 height 17
click at [191, 15] on h3 "Sucursal: Local Coffee ([GEOGRAPHIC_DATA][PERSON_NAME])" at bounding box center [237, 12] width 198 height 10
click at [25, 85] on span "Reportes" at bounding box center [60, 89] width 81 height 11
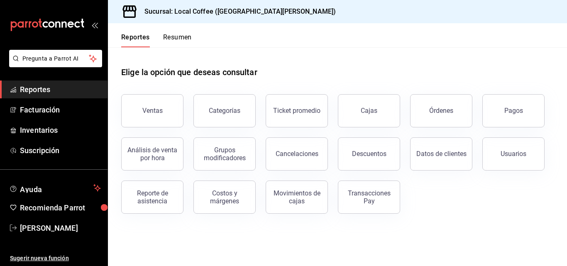
click at [203, 12] on h3 "Sucursal: Local Coffee ([GEOGRAPHIC_DATA][PERSON_NAME])" at bounding box center [237, 12] width 198 height 10
click at [192, 32] on header "Reportes Resumen" at bounding box center [337, 35] width 459 height 24
click at [184, 34] on button "Resumen" at bounding box center [177, 40] width 29 height 14
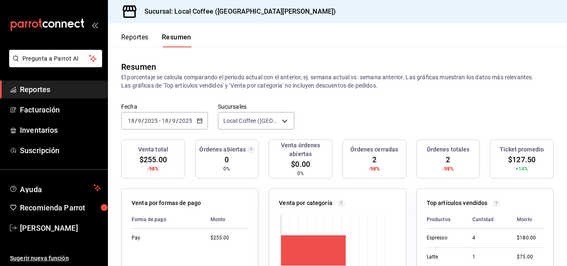
click at [130, 38] on button "Reportes" at bounding box center [134, 40] width 27 height 14
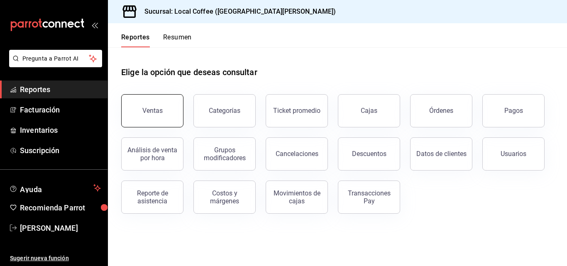
click at [146, 115] on button "Ventas" at bounding box center [152, 110] width 62 height 33
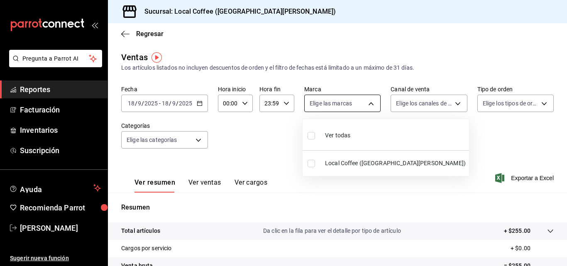
click at [348, 100] on body "Pregunta a Parrot AI Reportes Facturación Inventarios Suscripción Ayuda Recomie…" at bounding box center [283, 133] width 567 height 266
click at [410, 107] on div at bounding box center [283, 133] width 567 height 266
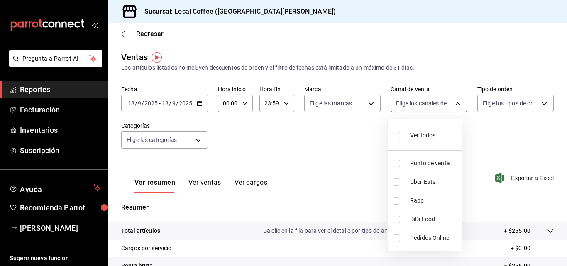
click at [414, 105] on body "Pregunta a Parrot AI Reportes Facturación Inventarios Suscripción Ayuda Recomie…" at bounding box center [283, 133] width 567 height 266
click at [432, 164] on span "Punto de venta" at bounding box center [434, 163] width 49 height 9
type input "PARROT"
checkbox input "true"
click at [488, 107] on div at bounding box center [283, 133] width 567 height 266
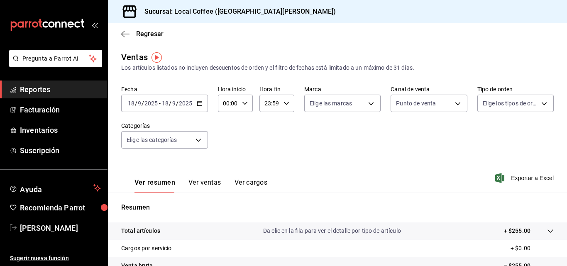
click at [491, 105] on body "Pregunta a Parrot AI Reportes Facturación Inventarios Suscripción Ayuda Recomie…" at bounding box center [283, 133] width 567 height 266
click at [491, 138] on div "Ver todos" at bounding box center [499, 135] width 43 height 18
type input "270a7349-7696-4ee7-a385-968aff952aa9,28893816-b71c-46a9-99ba-f011a62fb906,EXTER…"
checkbox input "true"
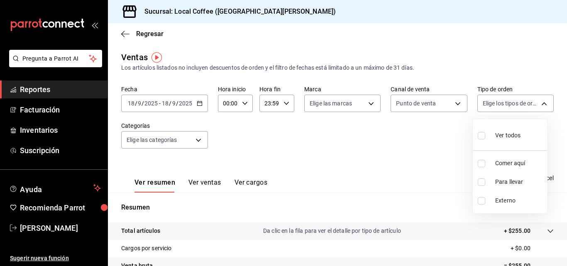
checkbox input "true"
click at [167, 148] on div at bounding box center [283, 133] width 567 height 266
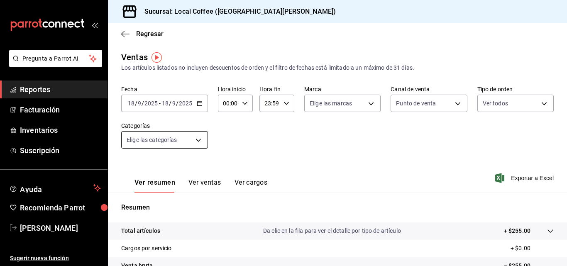
click at [175, 142] on body "Pregunta a Parrot AI Reportes Facturación Inventarios Suscripción Ayuda Recomie…" at bounding box center [283, 133] width 567 height 266
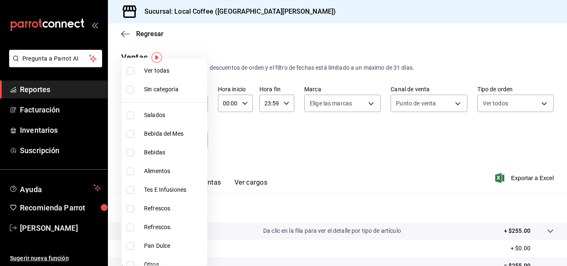
click at [142, 66] on li "Ver todas" at bounding box center [164, 70] width 85 height 19
type input "c763c6b5-ebc2-42a3-9eb1-46d78107da95,451d50d9-3d0d-4eda-b497-212953151398,73742…"
checkbox input "true"
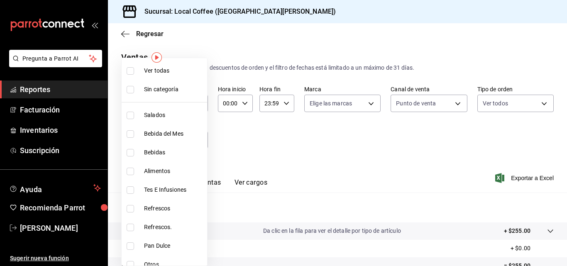
checkbox input "true"
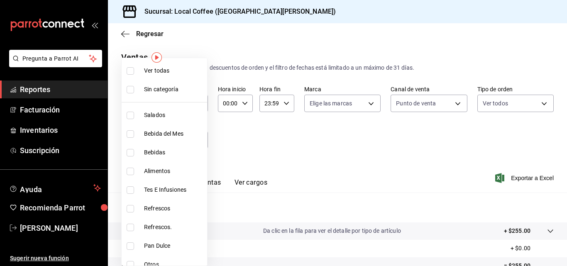
checkbox input "true"
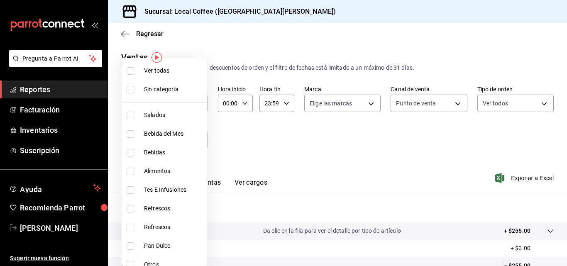
checkbox input "true"
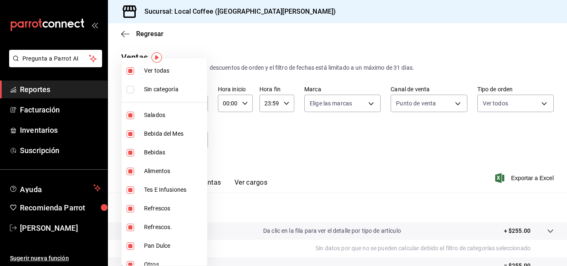
click at [276, 132] on div at bounding box center [283, 133] width 567 height 266
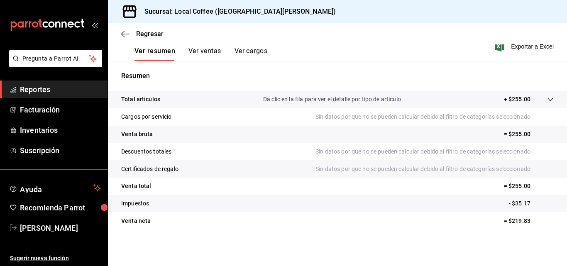
scroll to position [49, 0]
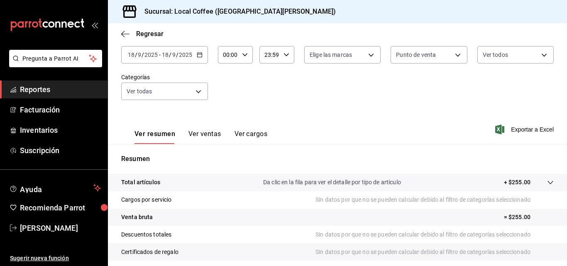
click at [248, 134] on button "Ver cargos" at bounding box center [250, 137] width 33 height 14
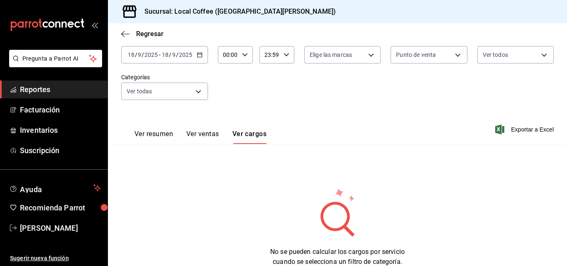
click at [202, 137] on button "Ver ventas" at bounding box center [202, 137] width 33 height 14
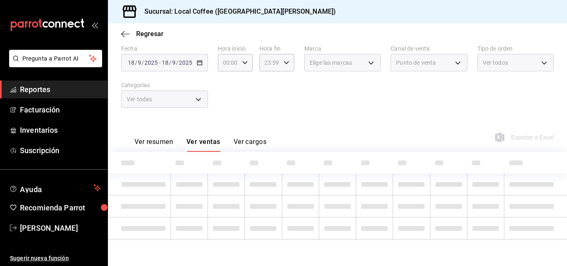
click at [158, 133] on div "Ver resumen Ver ventas Ver cargos Exportar a Excel" at bounding box center [337, 135] width 459 height 34
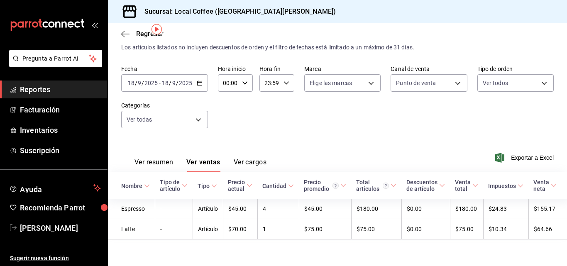
click at [151, 158] on button "Ver resumen" at bounding box center [153, 165] width 39 height 14
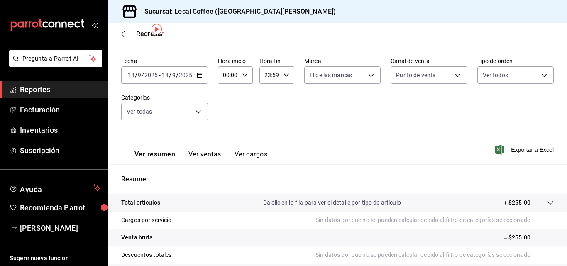
click at [193, 75] on div "2025-09-18 18 / 9 / 2025 - 2025-09-18 18 / 9 / 2025" at bounding box center [164, 74] width 87 height 17
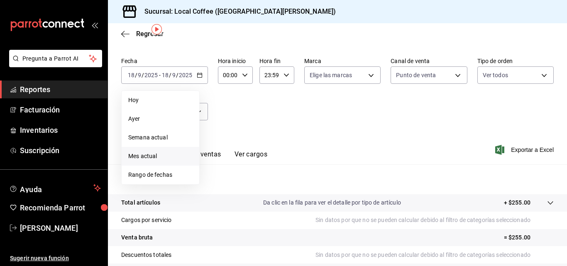
click at [146, 159] on span "Mes actual" at bounding box center [160, 156] width 64 height 9
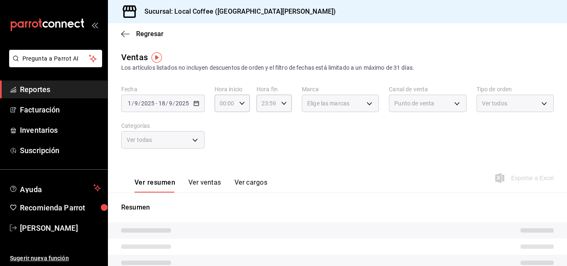
scroll to position [83, 0]
